Goal: Task Accomplishment & Management: Complete application form

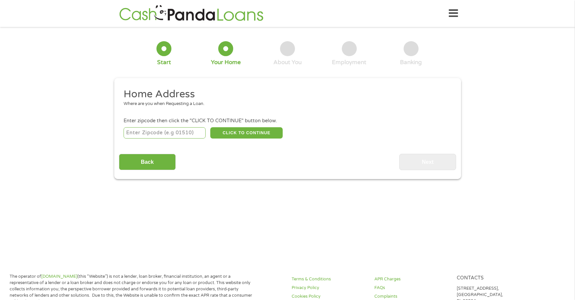
click at [175, 134] on input "number" at bounding box center [165, 132] width 82 height 11
type input "78210"
click at [235, 136] on button "CLICK TO CONTINUE" at bounding box center [246, 132] width 72 height 11
type input "78210"
type input "San Antonio"
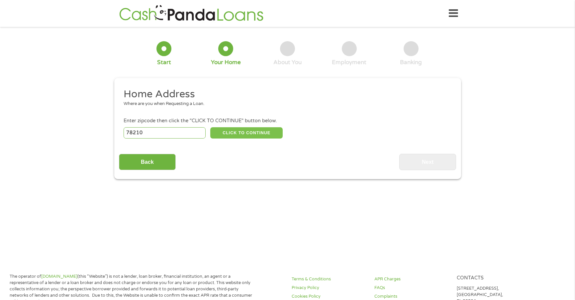
select select "[US_STATE]"
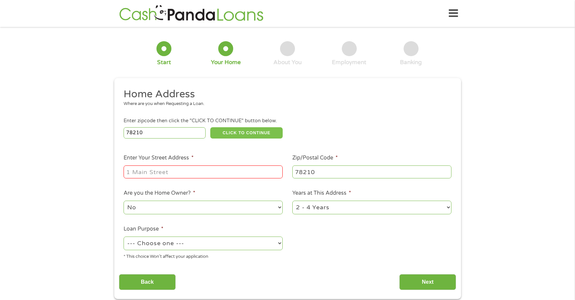
click at [238, 130] on button "CLICK TO CONTINUE" at bounding box center [246, 132] width 72 height 11
click at [142, 173] on input "Enter Your Street Address *" at bounding box center [203, 171] width 159 height 13
type input "[STREET_ADDRESS]"
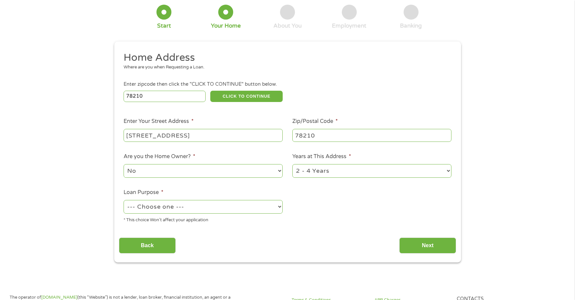
scroll to position [133, 0]
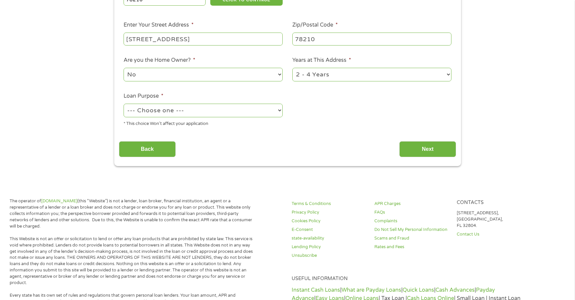
click at [251, 73] on select "No Yes" at bounding box center [203, 75] width 159 height 14
select select "yes"
click at [124, 68] on select "No Yes" at bounding box center [203, 75] width 159 height 14
click at [269, 108] on select "--- Choose one --- Pay Bills Debt Consolidation Home Improvement Major Purchase…" at bounding box center [203, 111] width 159 height 14
select select "paybills"
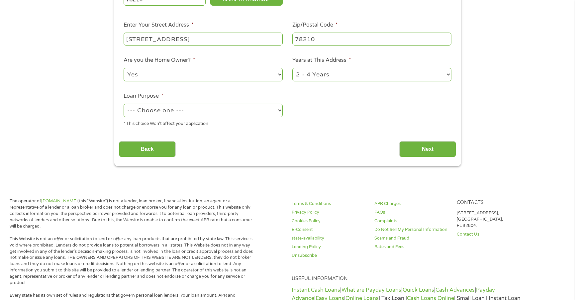
click at [124, 104] on select "--- Choose one --- Pay Bills Debt Consolidation Home Improvement Major Purchase…" at bounding box center [203, 111] width 159 height 14
click at [375, 71] on select "1 Year or less 1 - 2 Years 2 - 4 Years Over 4 Years" at bounding box center [371, 75] width 159 height 14
select select "60months"
click at [292, 68] on select "1 Year or less 1 - 2 Years 2 - 4 Years Over 4 Years" at bounding box center [371, 75] width 159 height 14
click at [412, 143] on input "Next" at bounding box center [427, 149] width 57 height 16
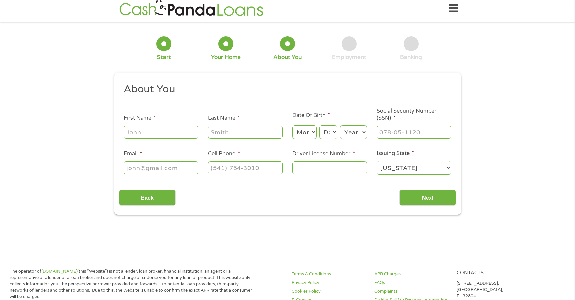
scroll to position [0, 0]
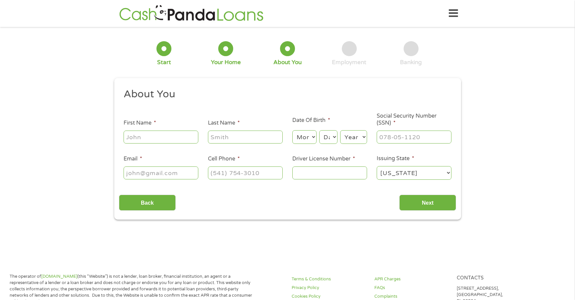
click at [150, 131] on input "First Name *" at bounding box center [161, 136] width 75 height 13
type input "[US_STATE]"
type input "[PERSON_NAME]"
select select "10"
select select "15"
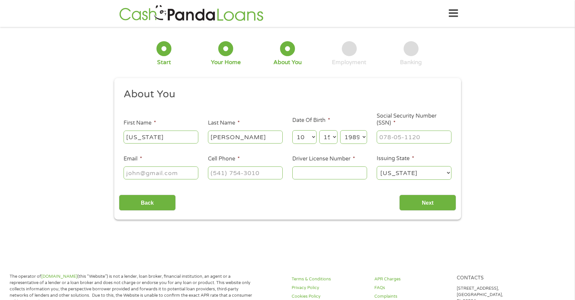
select select "1980"
type input "461-51-4481"
type input "[EMAIL_ADDRESS][DOMAIN_NAME]"
type input "[PHONE_NUMBER]"
type input "11418349"
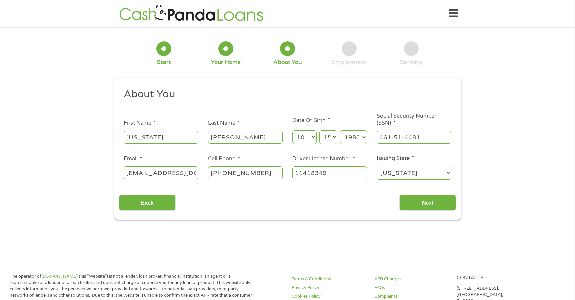
click at [413, 193] on div "Back Next" at bounding box center [287, 200] width 337 height 21
click at [413, 203] on input "Next" at bounding box center [427, 203] width 57 height 16
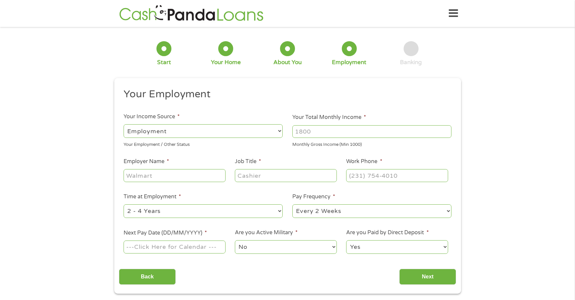
scroll to position [3, 3]
click at [323, 132] on input "Your Total Monthly Income *" at bounding box center [371, 131] width 159 height 13
type input "4200"
click at [166, 180] on input "Employer Name *" at bounding box center [175, 175] width 102 height 13
type input "bexar appraisal district"
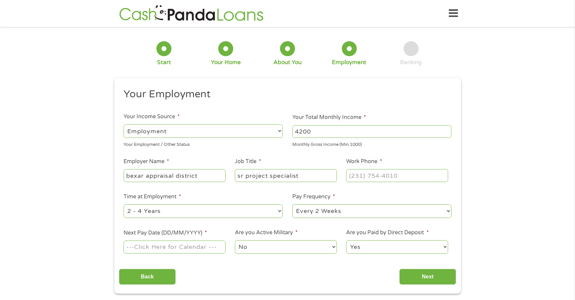
type input "sr project specialist"
type input "[PHONE_NUMBER]"
click at [174, 213] on select "--- Choose one --- 1 Year or less 1 - 2 Years 2 - 4 Years Over 4 Years" at bounding box center [203, 211] width 159 height 14
select select "60months"
click at [124, 204] on select "--- Choose one --- 1 Year or less 1 - 2 Years 2 - 4 Years Over 4 Years" at bounding box center [203, 211] width 159 height 14
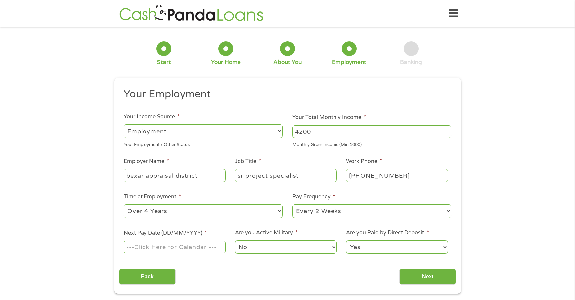
click at [351, 211] on select "--- Choose one --- Every 2 Weeks Every Week Monthly Semi-Monthly" at bounding box center [371, 211] width 159 height 14
select select "semimonthly"
click at [292, 204] on select "--- Choose one --- Every 2 Weeks Every Week Monthly Semi-Monthly" at bounding box center [371, 211] width 159 height 14
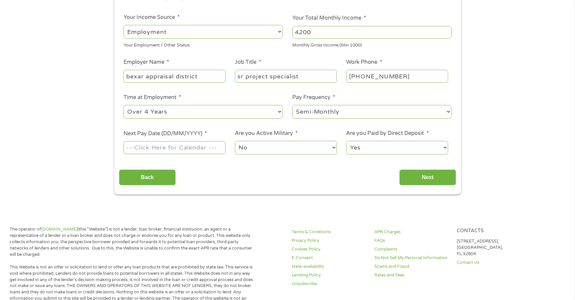
scroll to position [100, 0]
click at [356, 114] on select "--- Choose one --- Every 2 Weeks Every Week Monthly Semi-Monthly" at bounding box center [371, 112] width 159 height 14
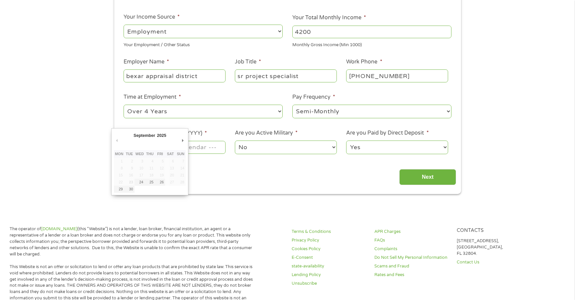
click at [189, 145] on input "Next Pay Date (DD/MM/YYYY) *" at bounding box center [175, 147] width 102 height 13
click at [131, 193] on div "September January February March April May June July August September October N…" at bounding box center [149, 161] width 77 height 67
type input "[DATE]"
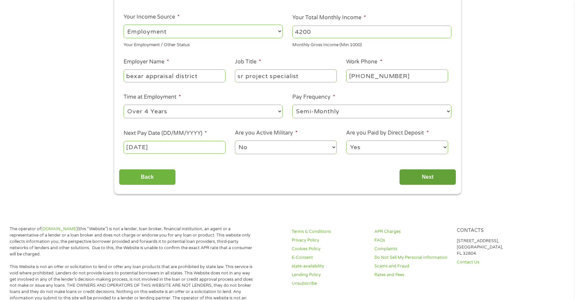
click at [434, 178] on input "Next" at bounding box center [427, 177] width 57 height 16
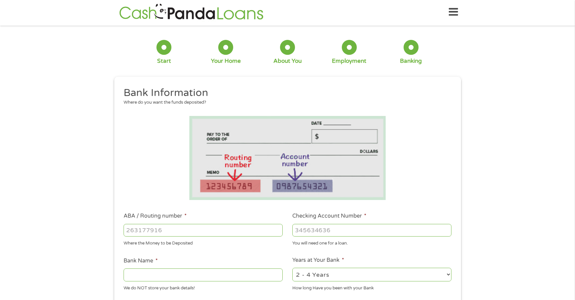
scroll to position [0, 0]
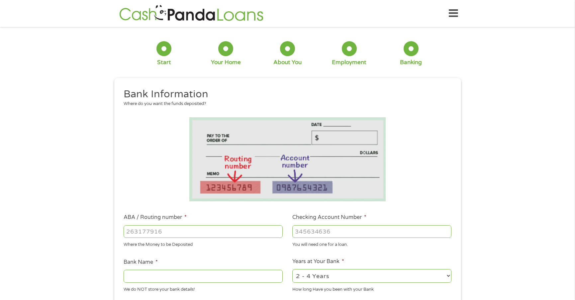
click at [149, 232] on input "ABA / Routing number *" at bounding box center [203, 231] width 159 height 13
type input "071921891"
type input "PNC BANK NA"
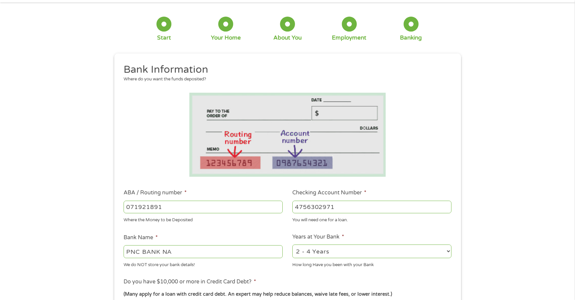
scroll to position [66, 0]
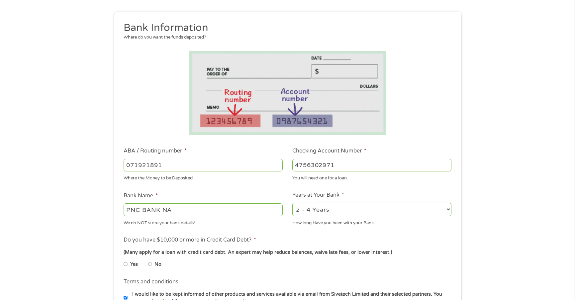
type input "4756302971"
click at [348, 211] on select "2 - 4 Years 6 - 12 Months 1 - 2 Years Over 4 Years" at bounding box center [371, 210] width 159 height 14
click at [292, 203] on select "2 - 4 Years 6 - 12 Months 1 - 2 Years Over 4 Years" at bounding box center [371, 210] width 159 height 14
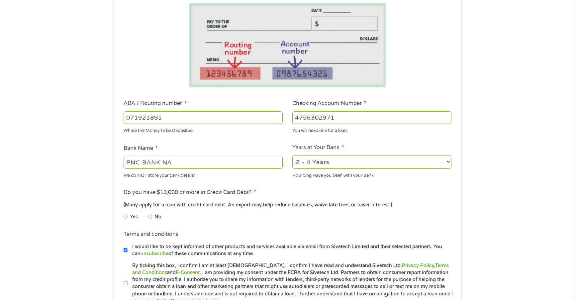
scroll to position [166, 0]
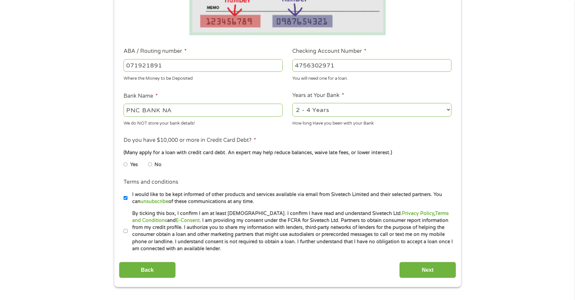
click at [147, 163] on li "Yes" at bounding box center [136, 164] width 25 height 13
click at [151, 165] on input "No" at bounding box center [150, 164] width 4 height 11
radio input "true"
click at [126, 232] on input "By ticking this box, I confirm I am at least [DEMOGRAPHIC_DATA]. I confirm I ha…" at bounding box center [126, 231] width 4 height 11
checkbox input "true"
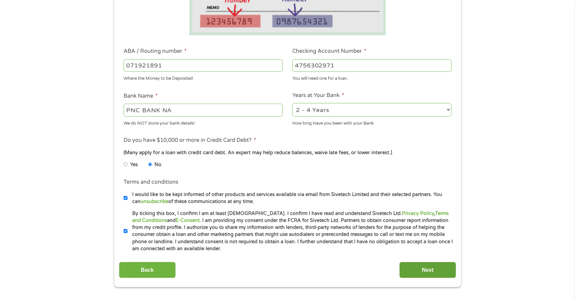
click at [451, 272] on input "Next" at bounding box center [427, 270] width 57 height 16
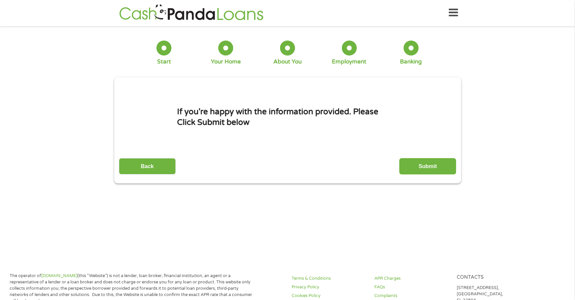
scroll to position [0, 0]
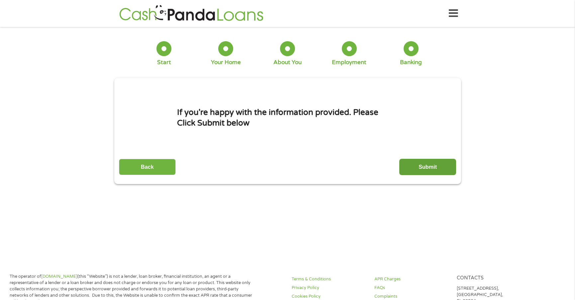
click at [422, 165] on input "Submit" at bounding box center [427, 167] width 57 height 16
